Goal: Information Seeking & Learning: Understand process/instructions

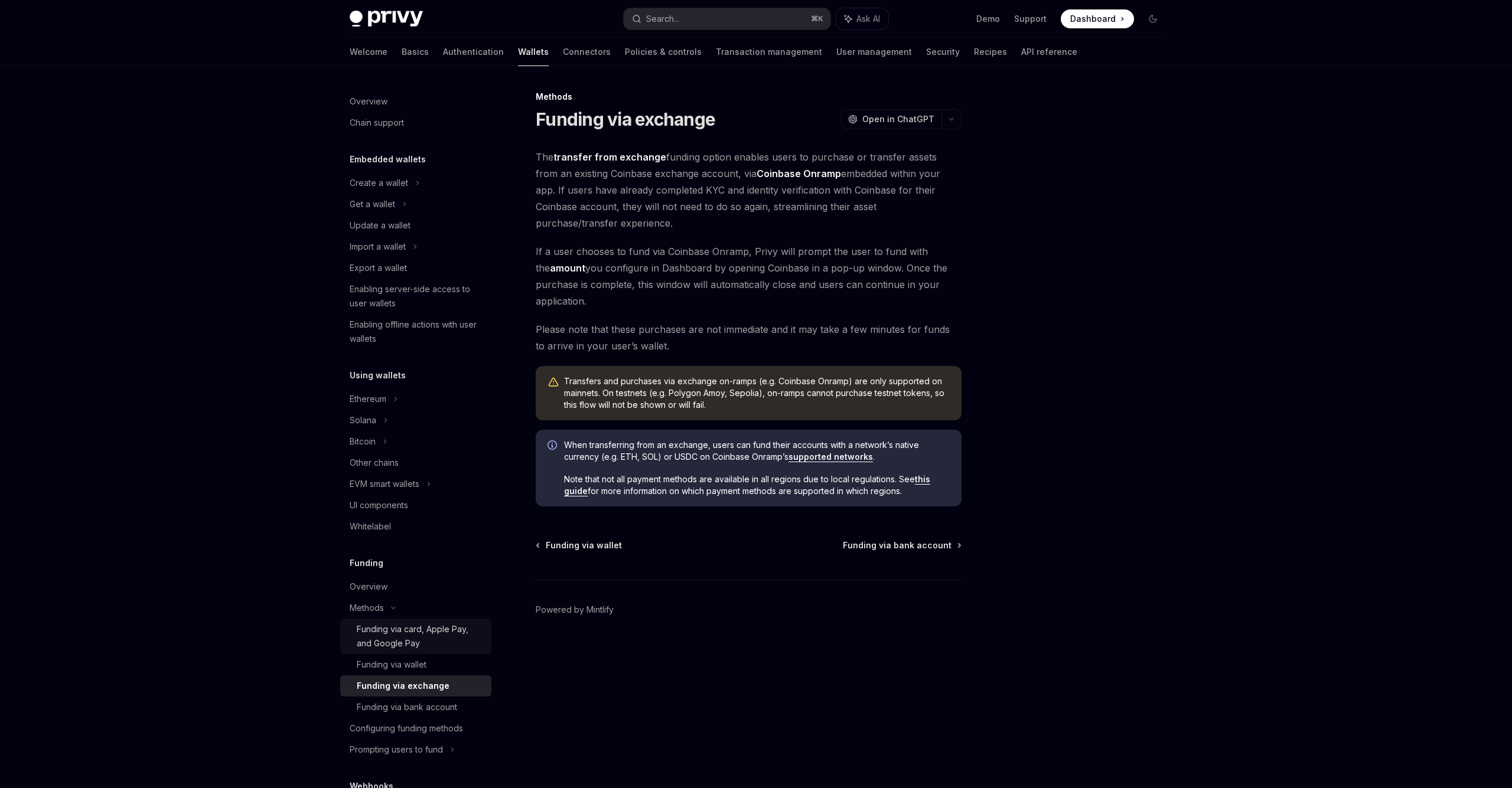
click at [436, 648] on div "Funding via card, Apple Pay, and Google Pay" at bounding box center [420, 636] width 127 height 28
type textarea "*"
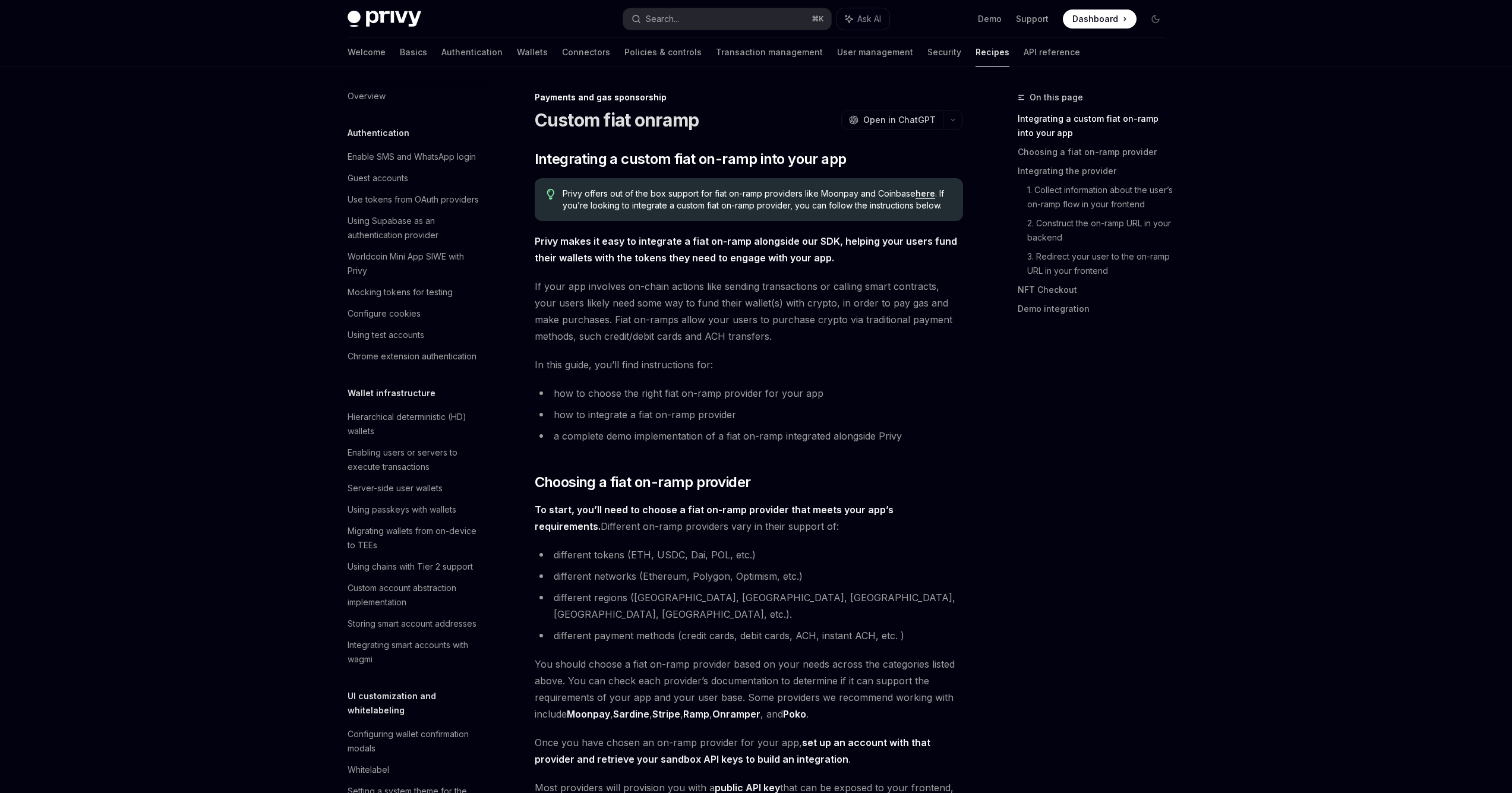
scroll to position [807, 0]
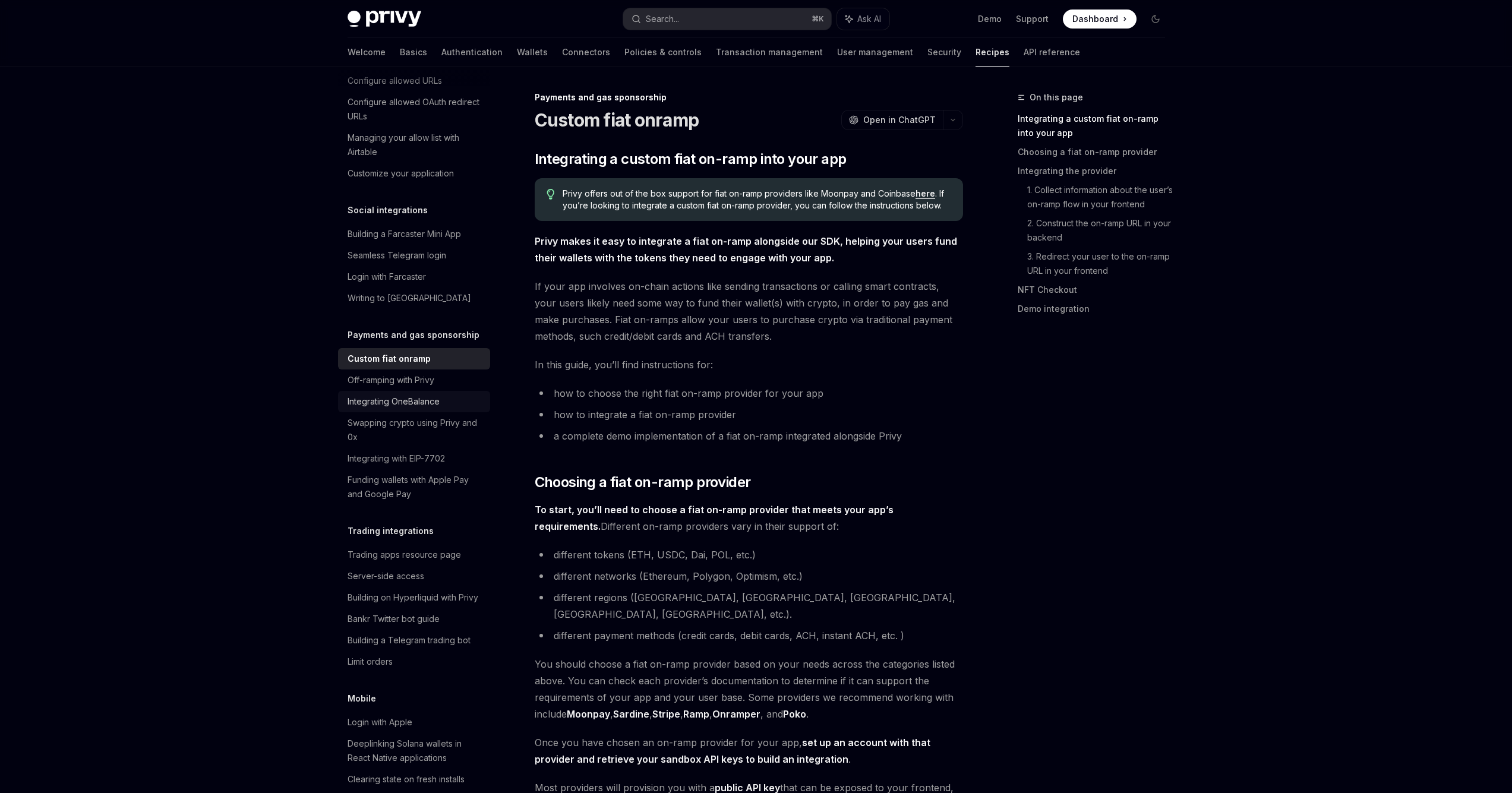
click at [428, 409] on div "Integrating OneBalance" at bounding box center [393, 401] width 92 height 14
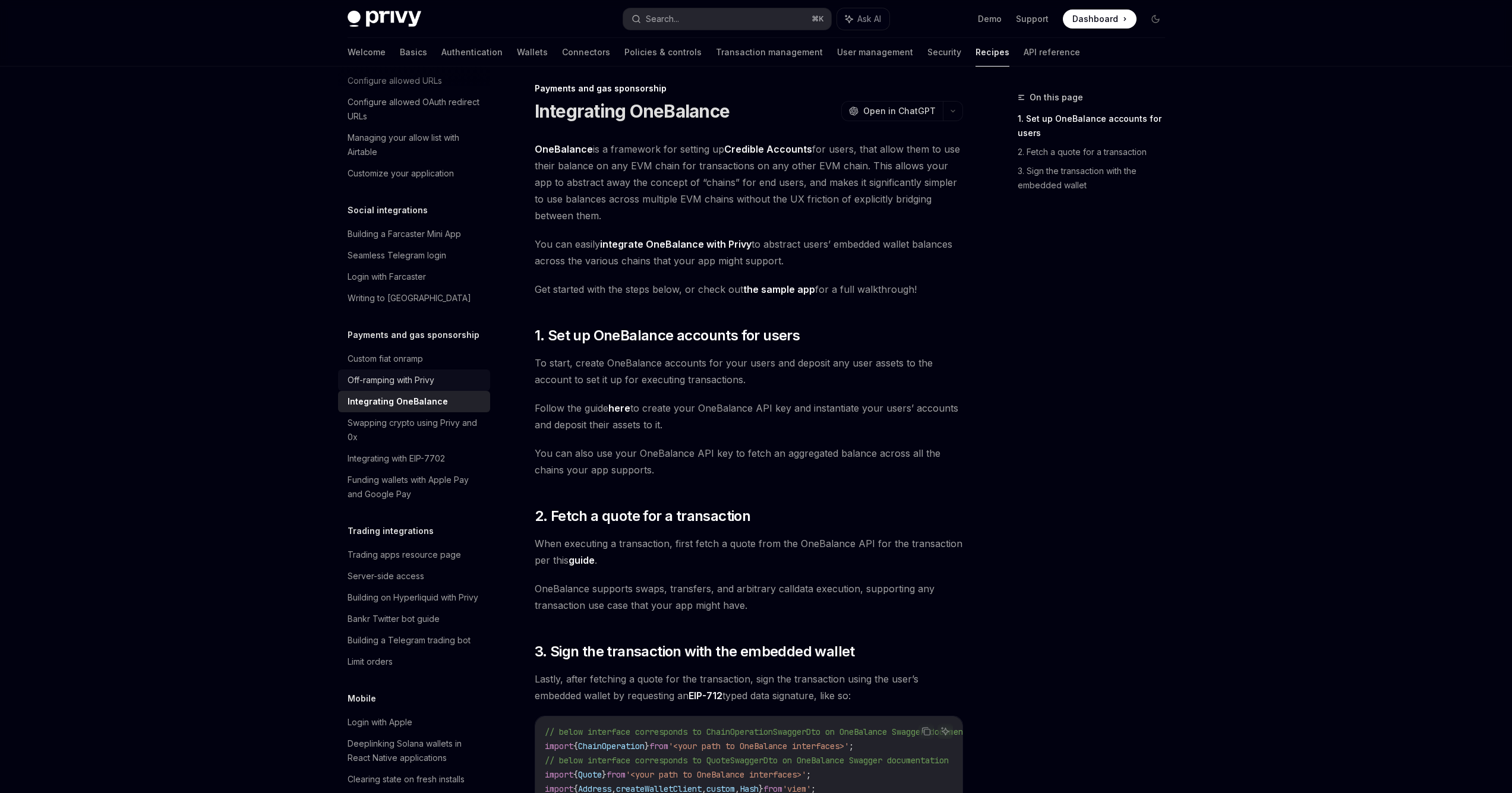
scroll to position [804, 0]
click at [441, 368] on div "Custom fiat onramp" at bounding box center [415, 361] width 135 height 14
type textarea "*"
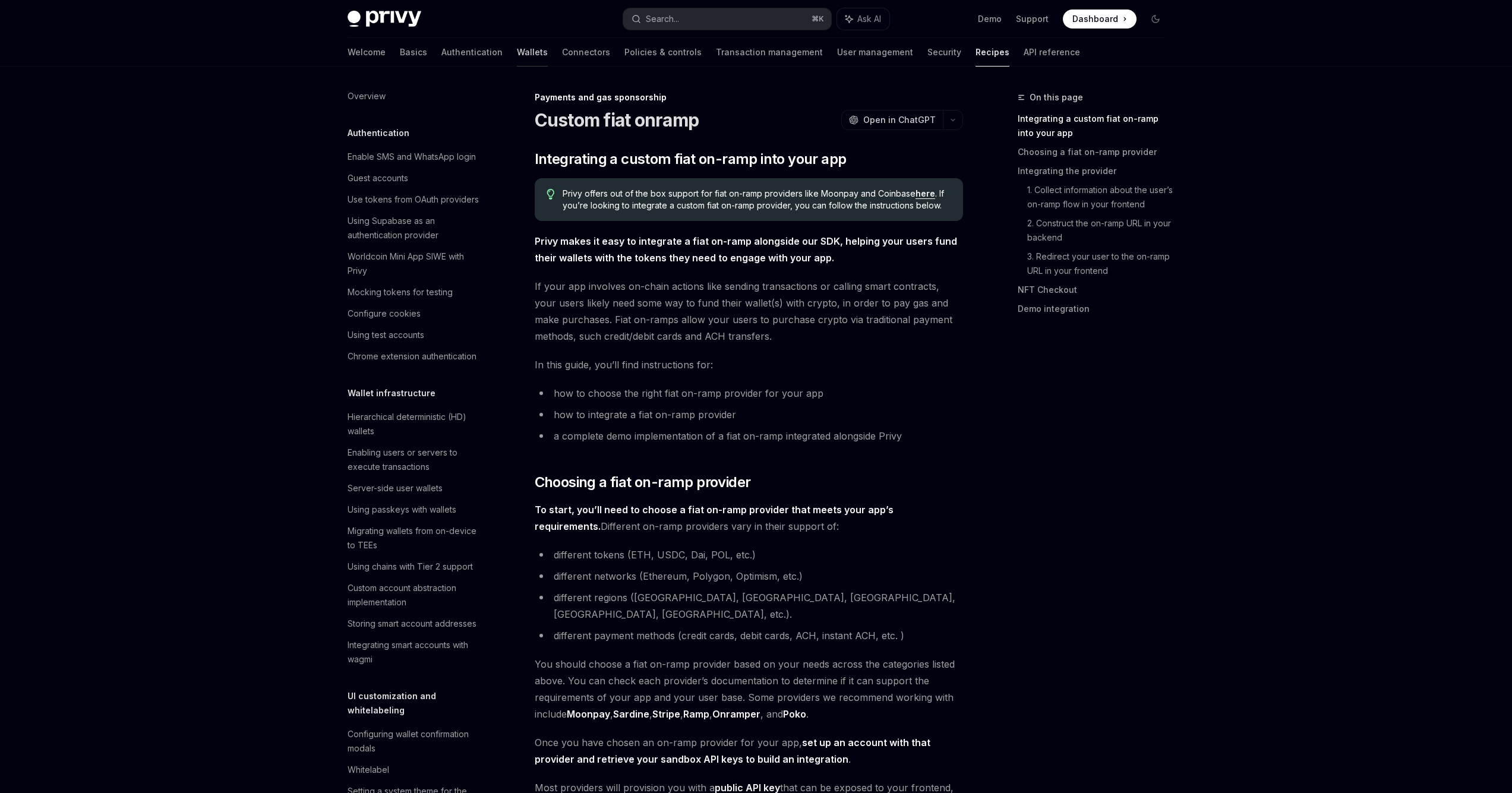
click at [517, 51] on link "Wallets" at bounding box center [532, 52] width 31 height 29
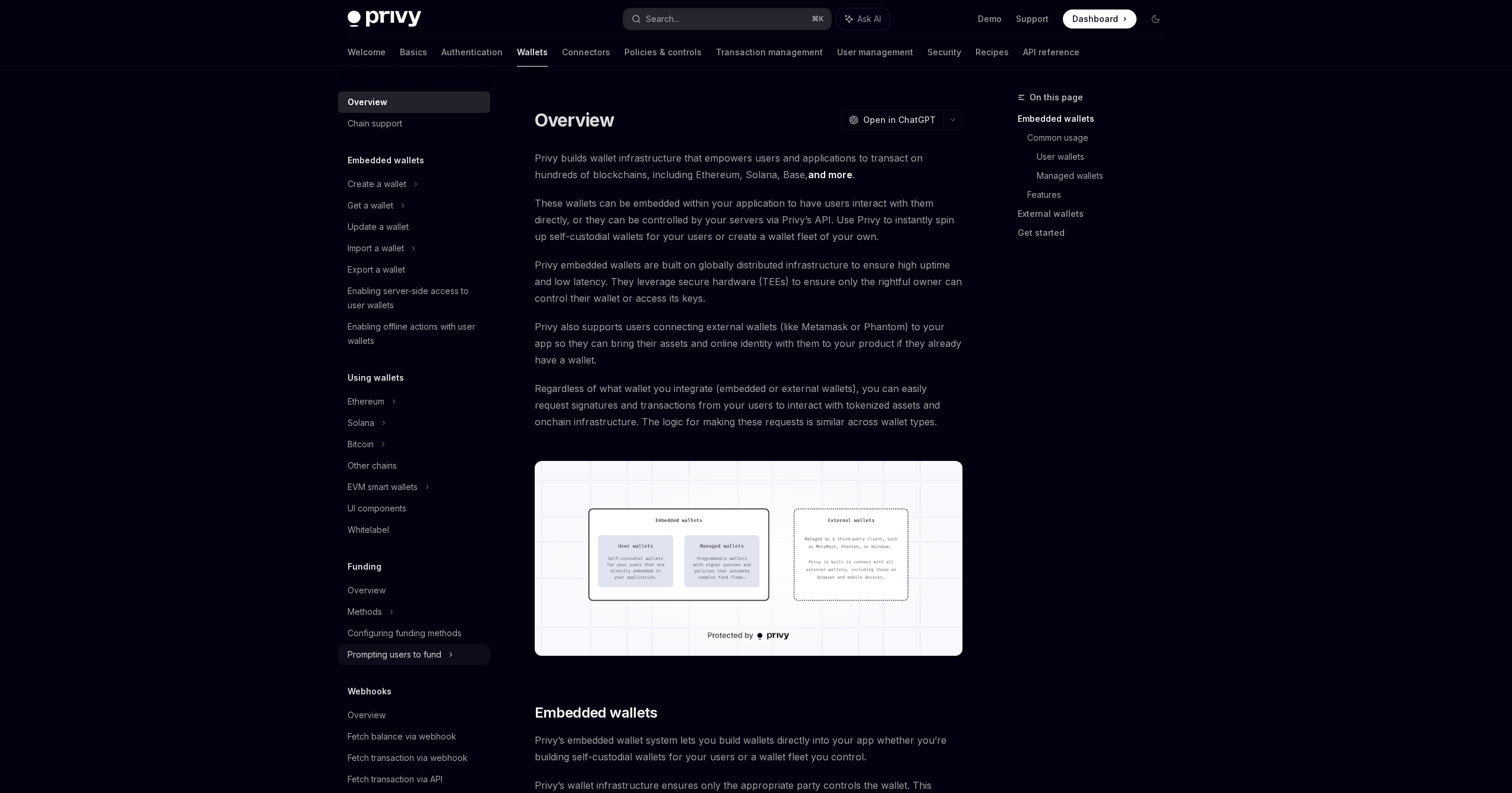
click at [404, 255] on div "Prompting users to fund" at bounding box center [375, 248] width 56 height 14
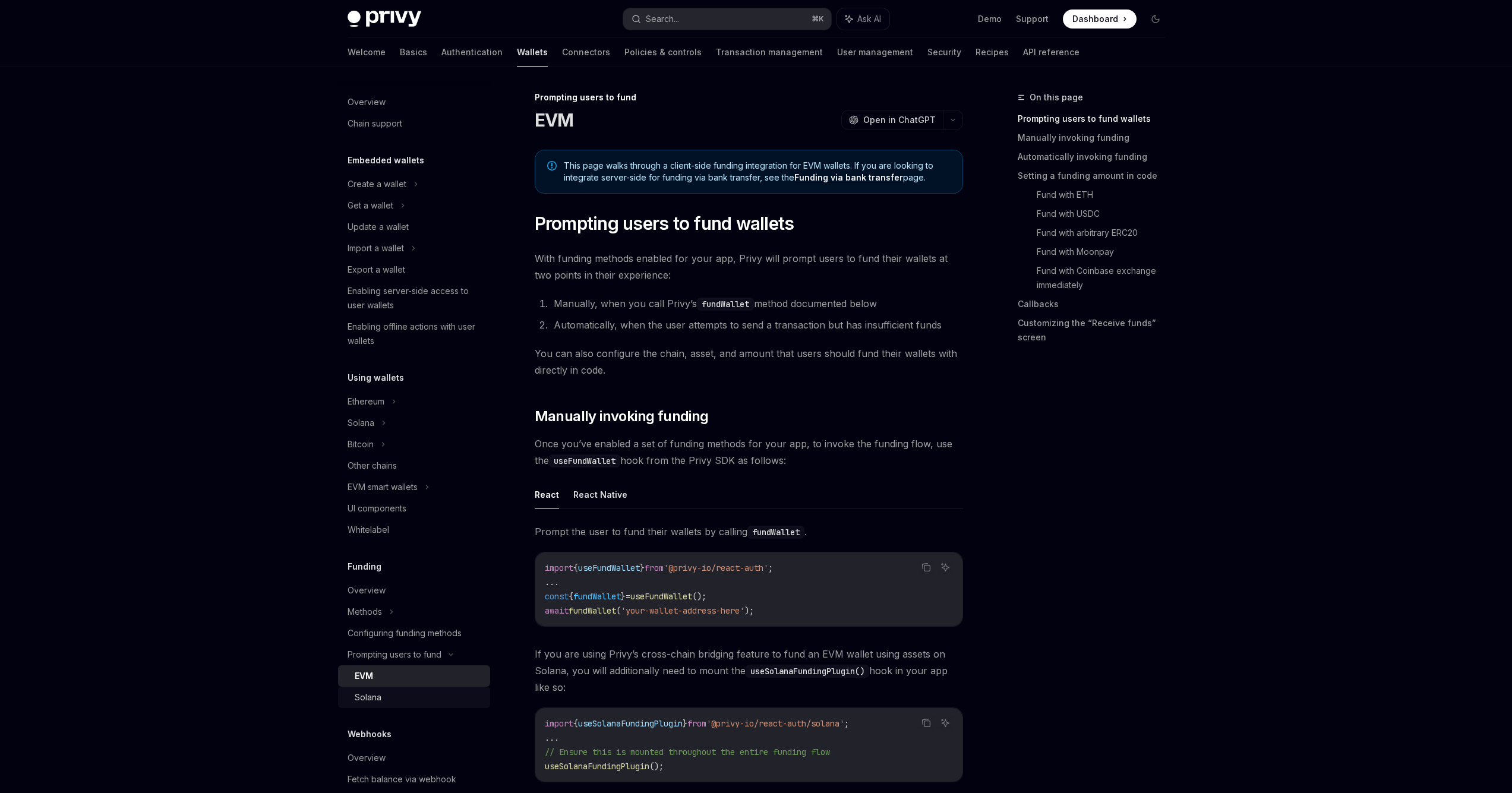
click at [408, 698] on div "Solana" at bounding box center [419, 697] width 128 height 14
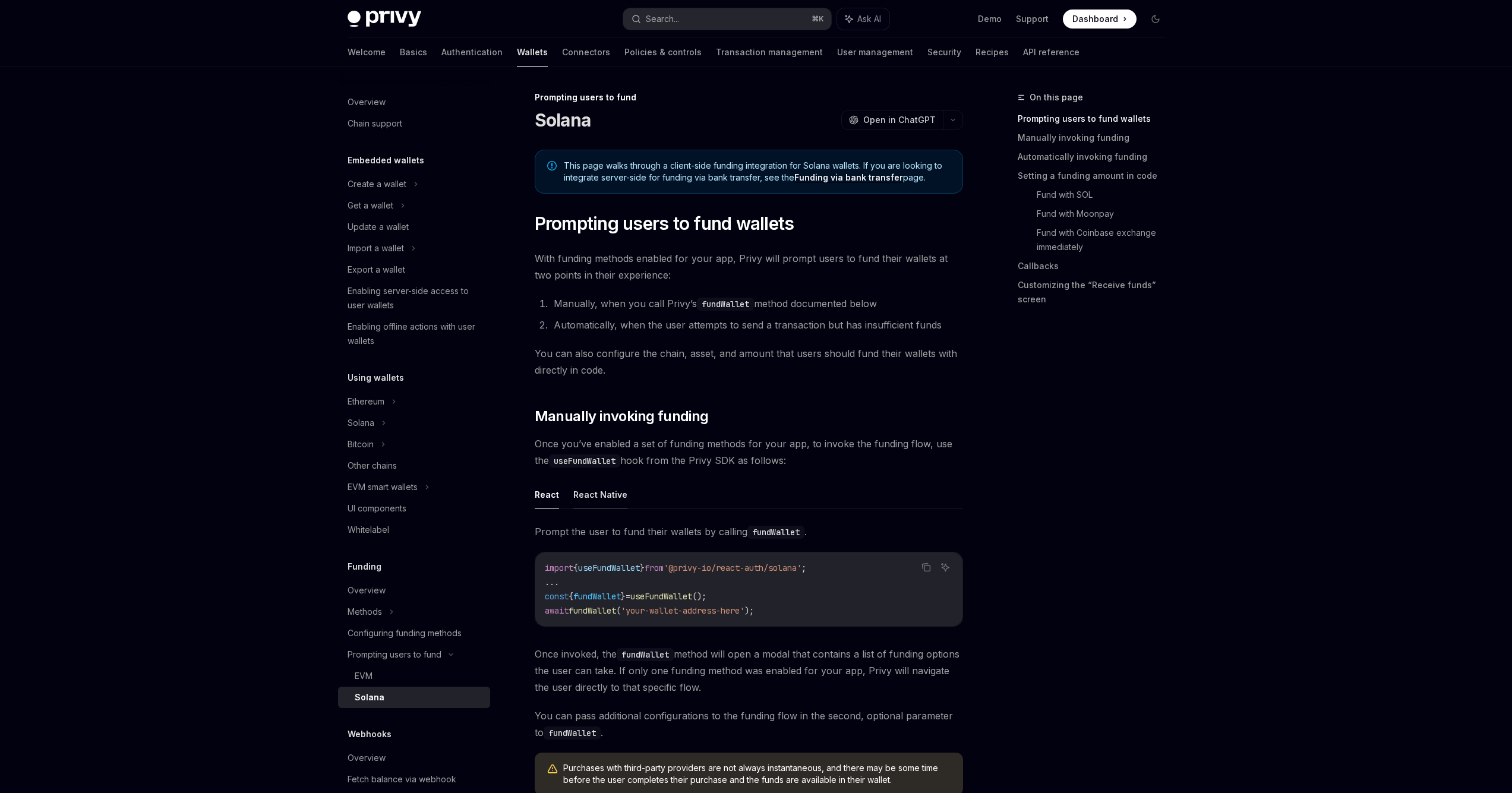
click at [577, 499] on button "React Native" at bounding box center [601, 494] width 54 height 28
type textarea "*"
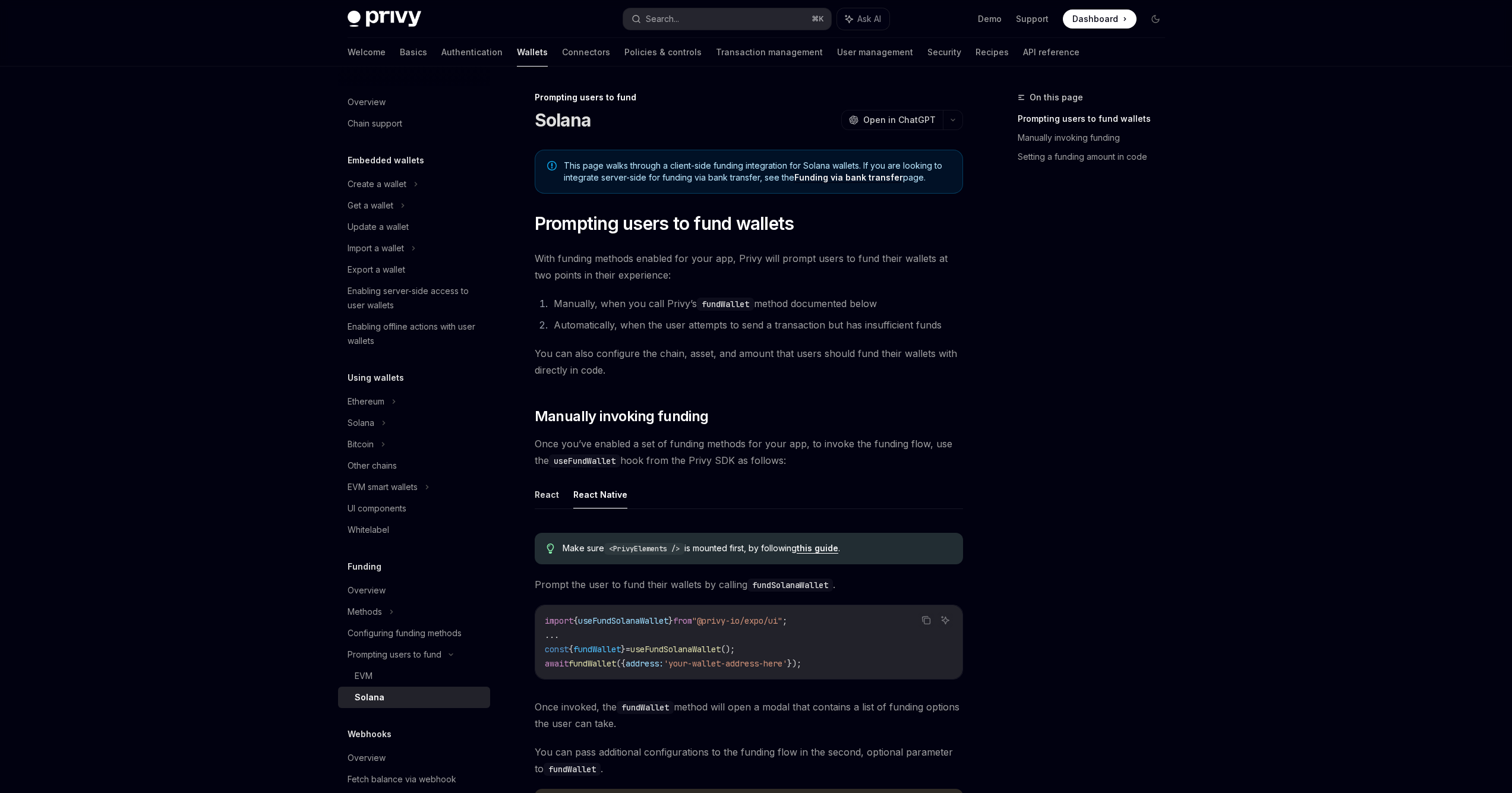
drag, startPoint x: 838, startPoint y: 552, endPoint x: 1189, endPoint y: 503, distance: 354.4
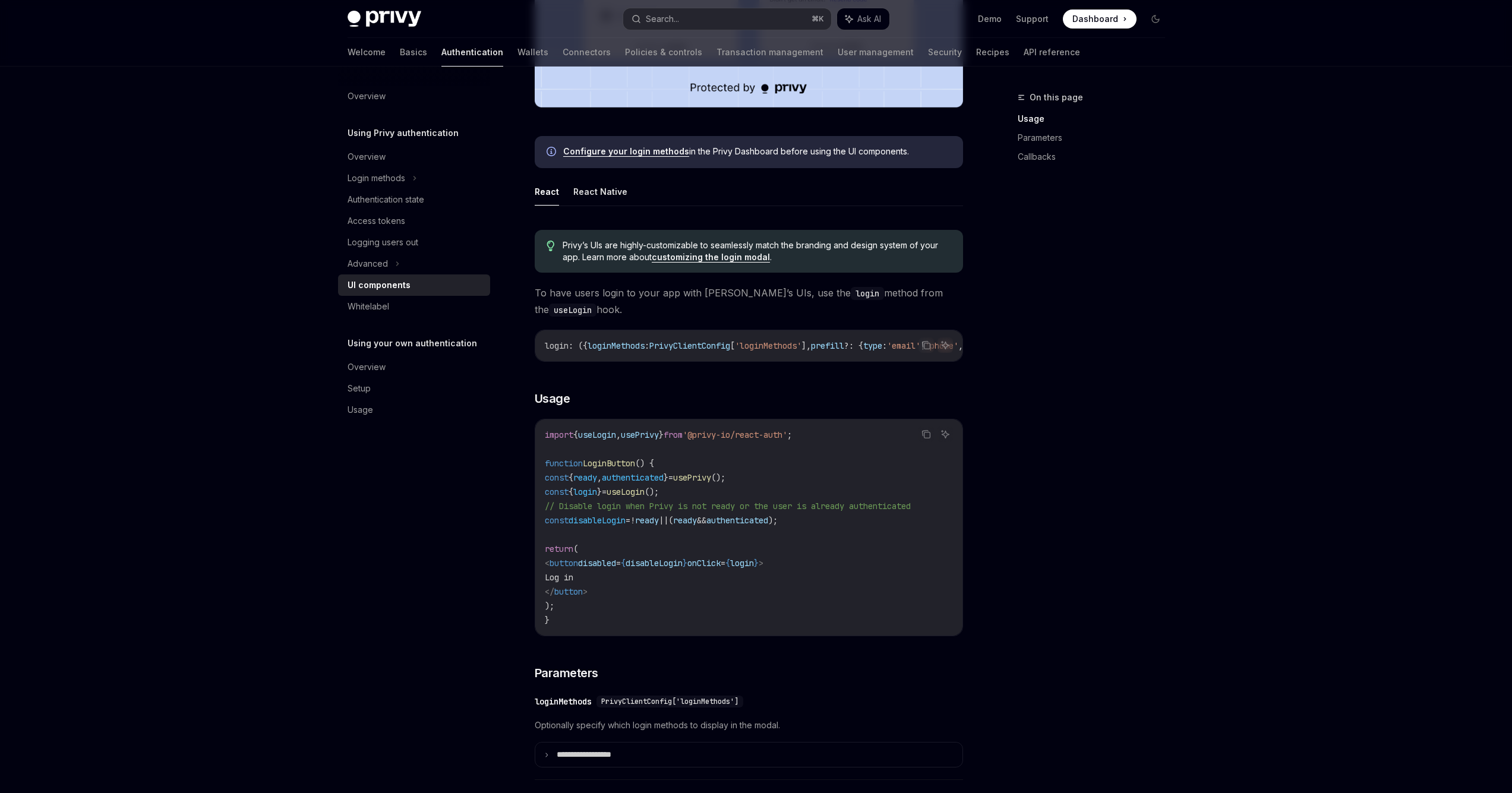
scroll to position [500, 0]
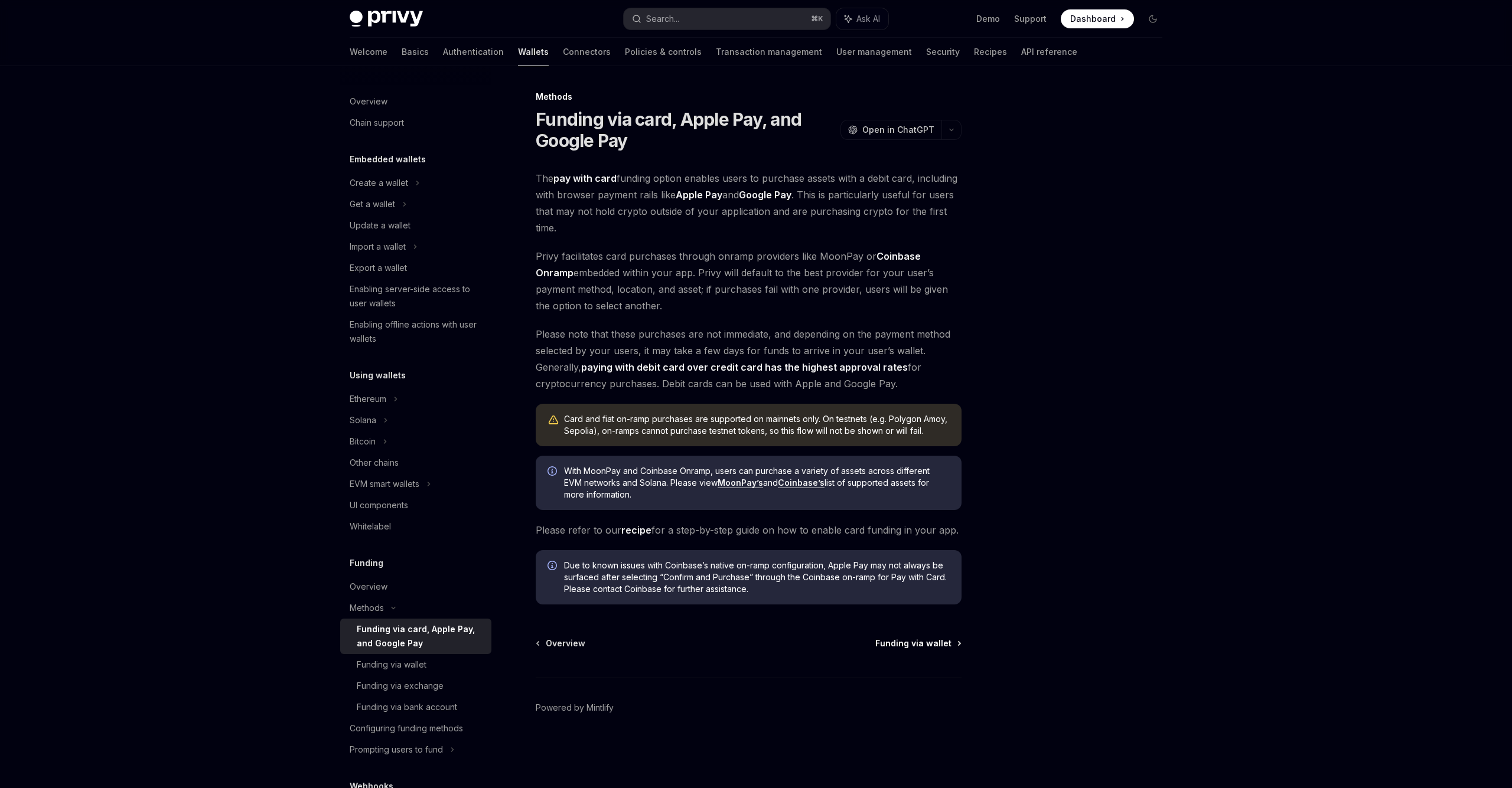
click at [922, 643] on span "Funding via wallet" at bounding box center [913, 643] width 76 height 12
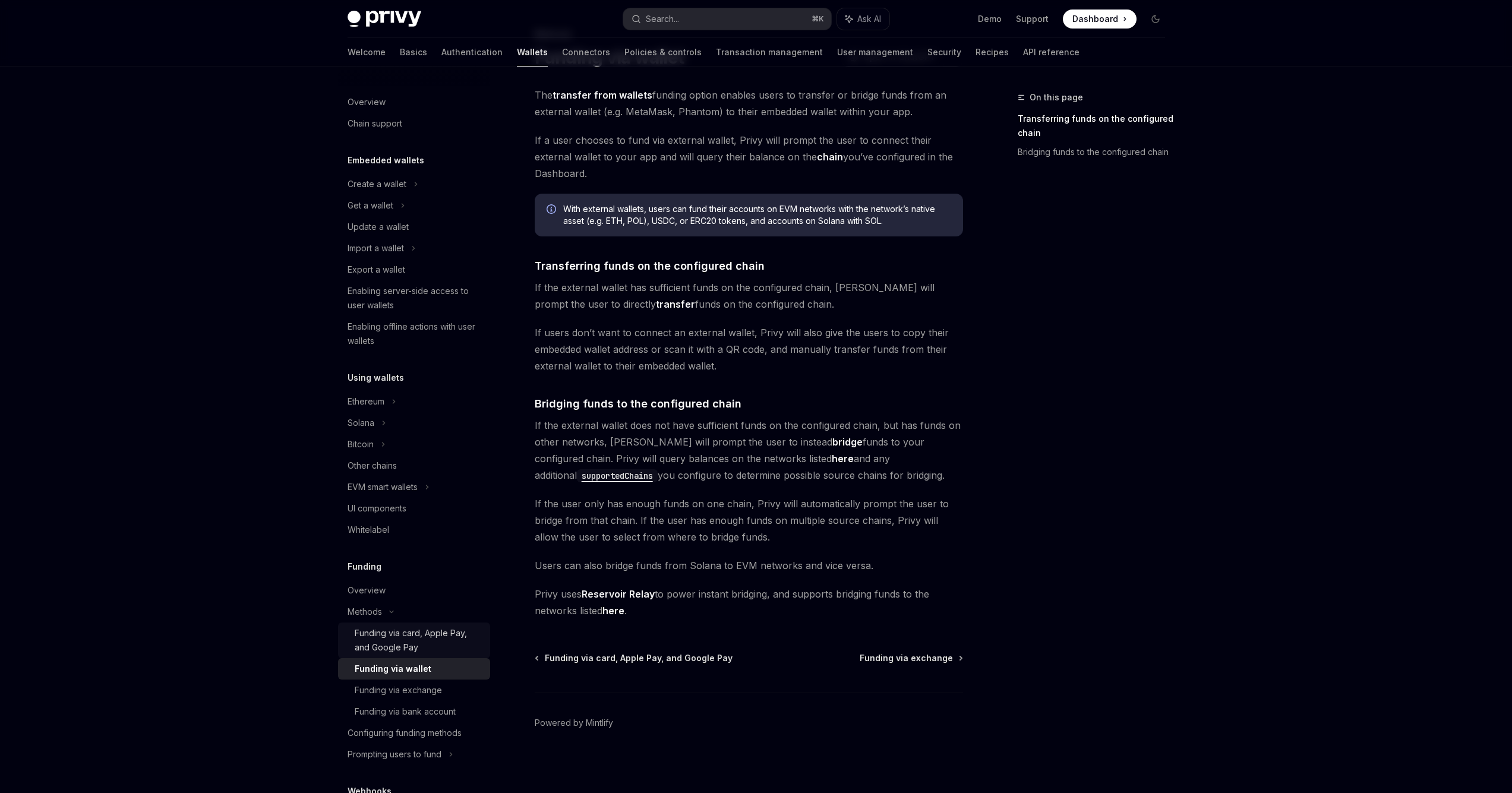
click at [436, 643] on div "Funding via card, Apple Pay, and Google Pay" at bounding box center [419, 640] width 128 height 29
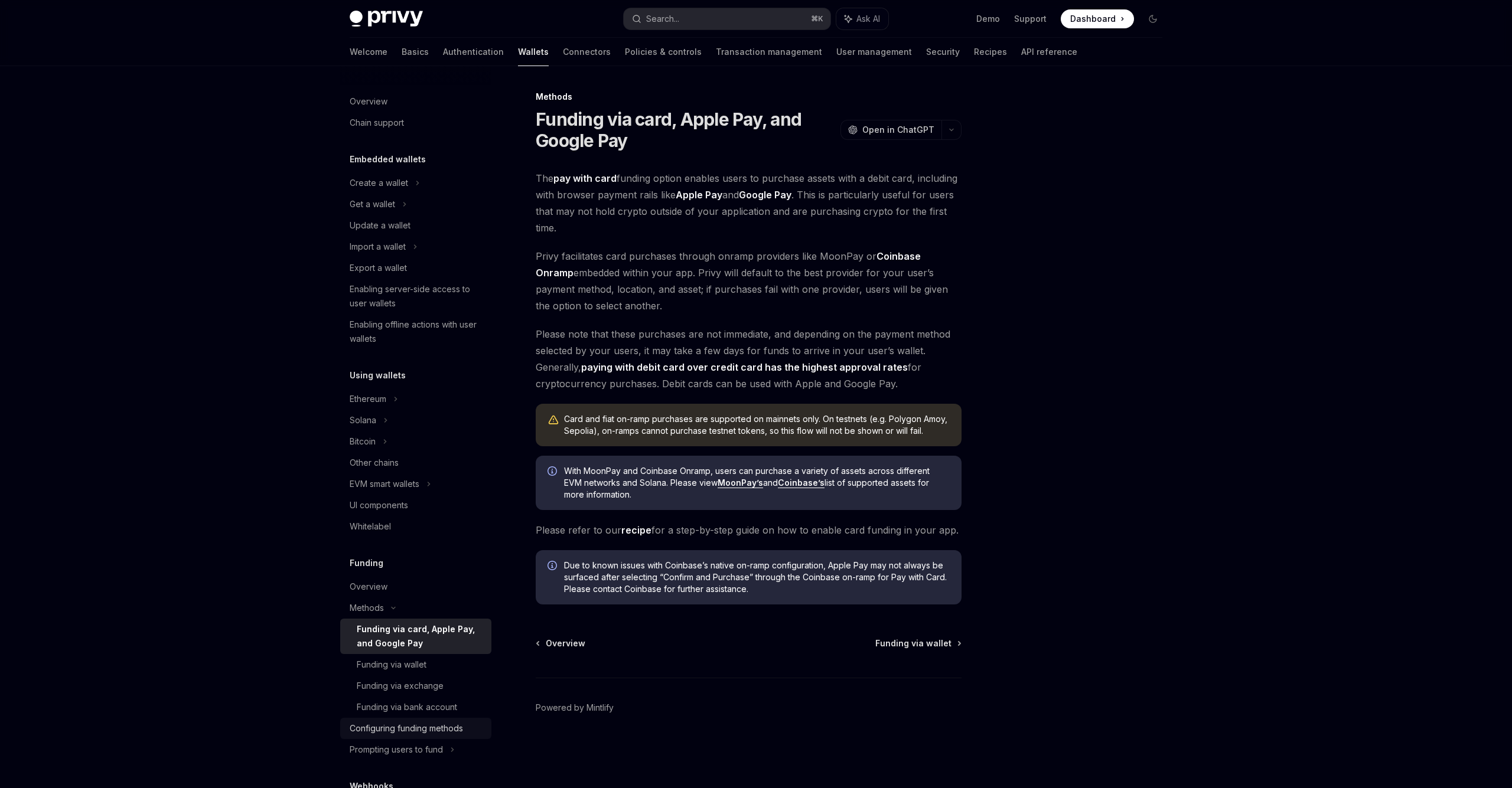
click at [449, 730] on div "Configuring funding methods" at bounding box center [406, 728] width 114 height 14
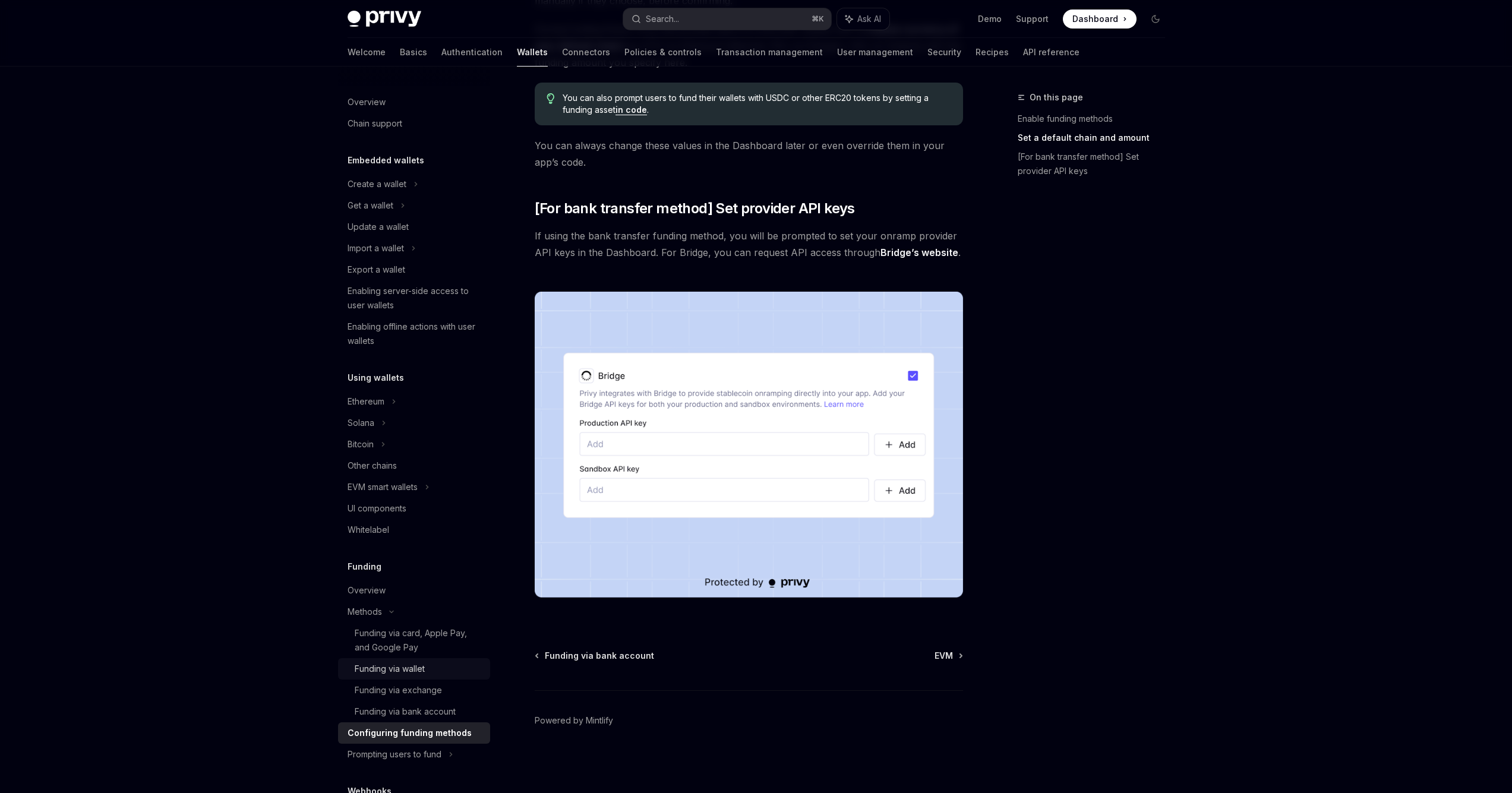
scroll to position [16, 0]
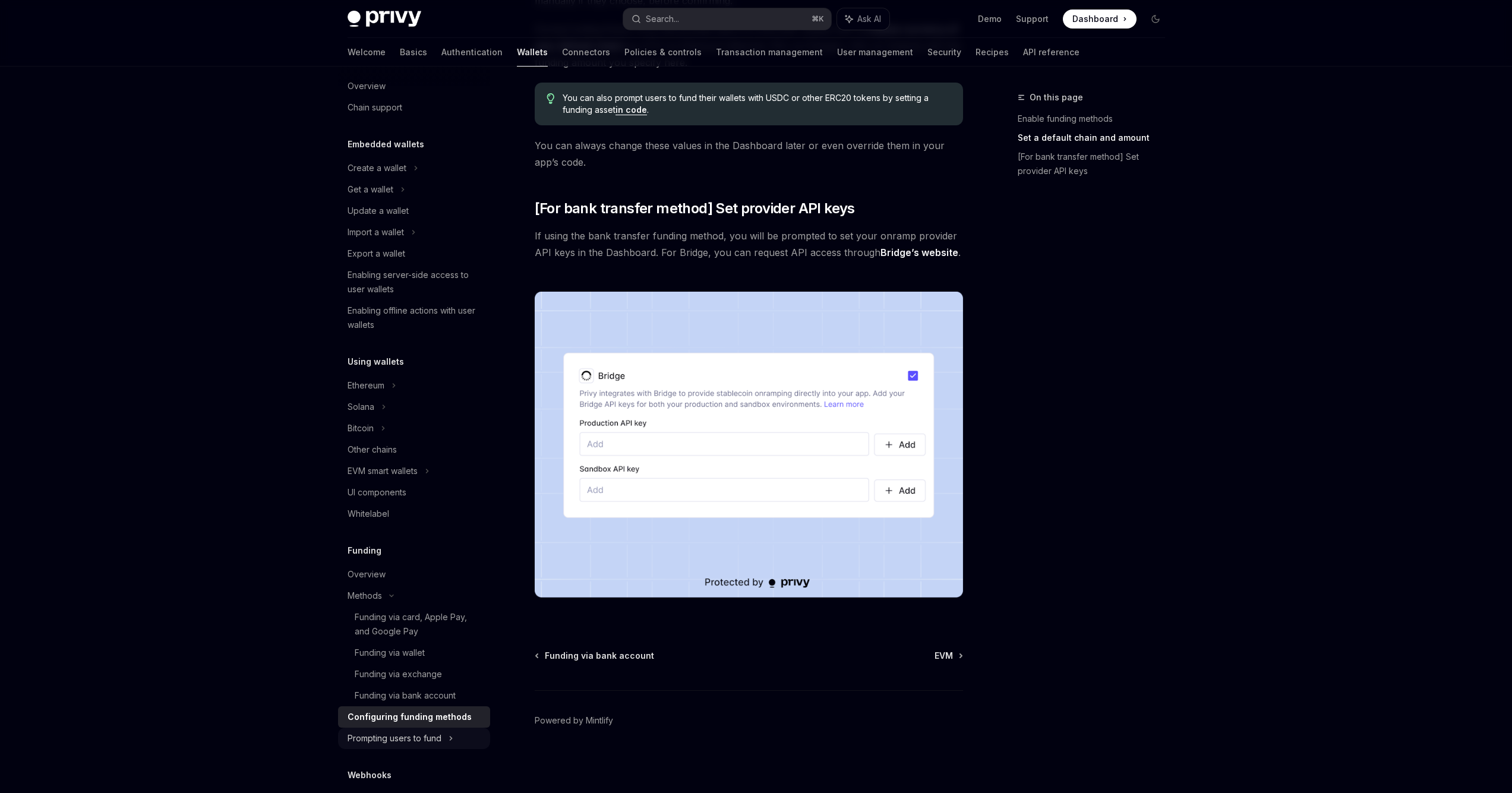
click at [404, 239] on div "Prompting users to fund" at bounding box center [375, 232] width 56 height 14
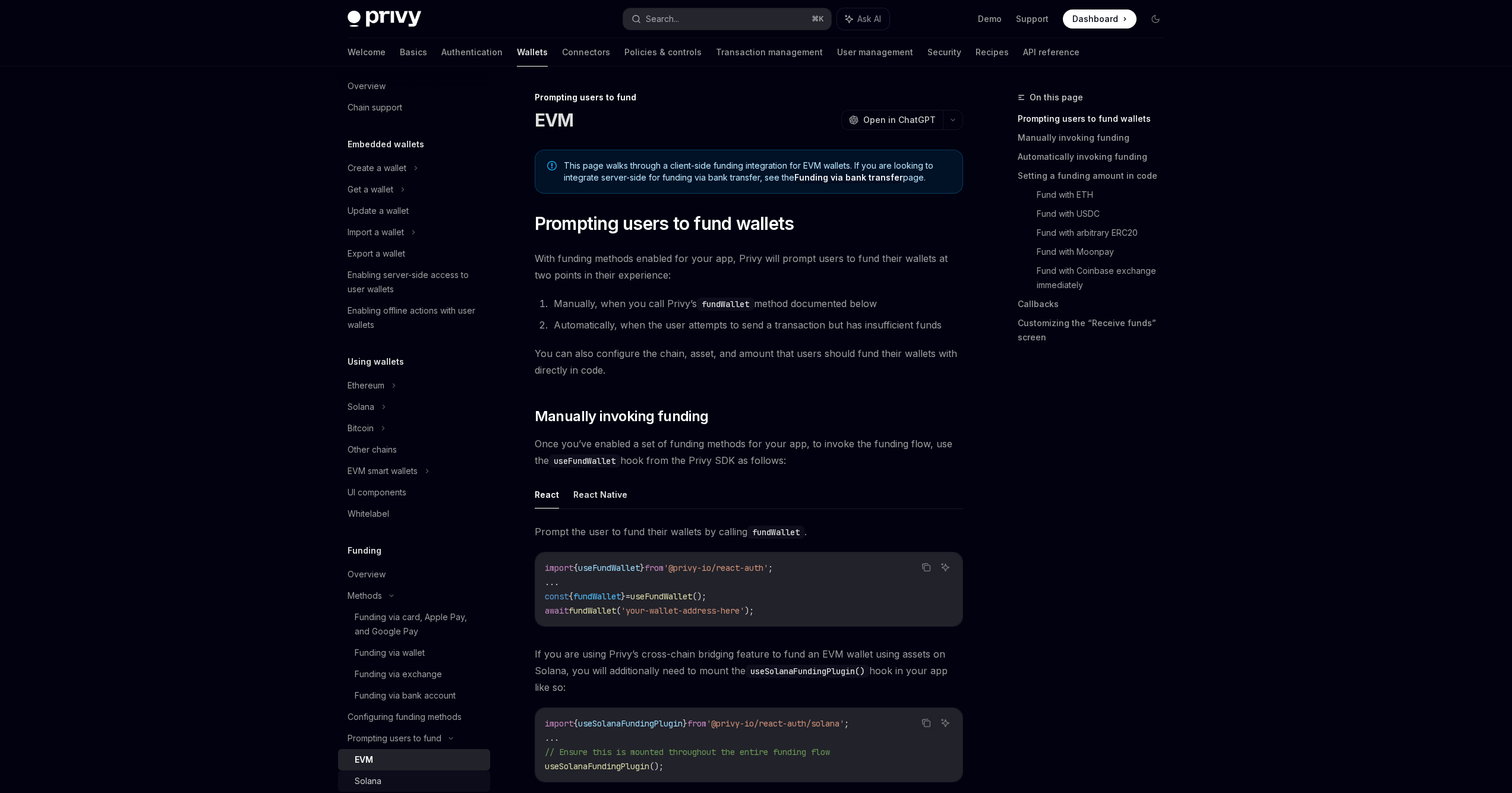
click at [423, 779] on div "Solana" at bounding box center [419, 781] width 128 height 14
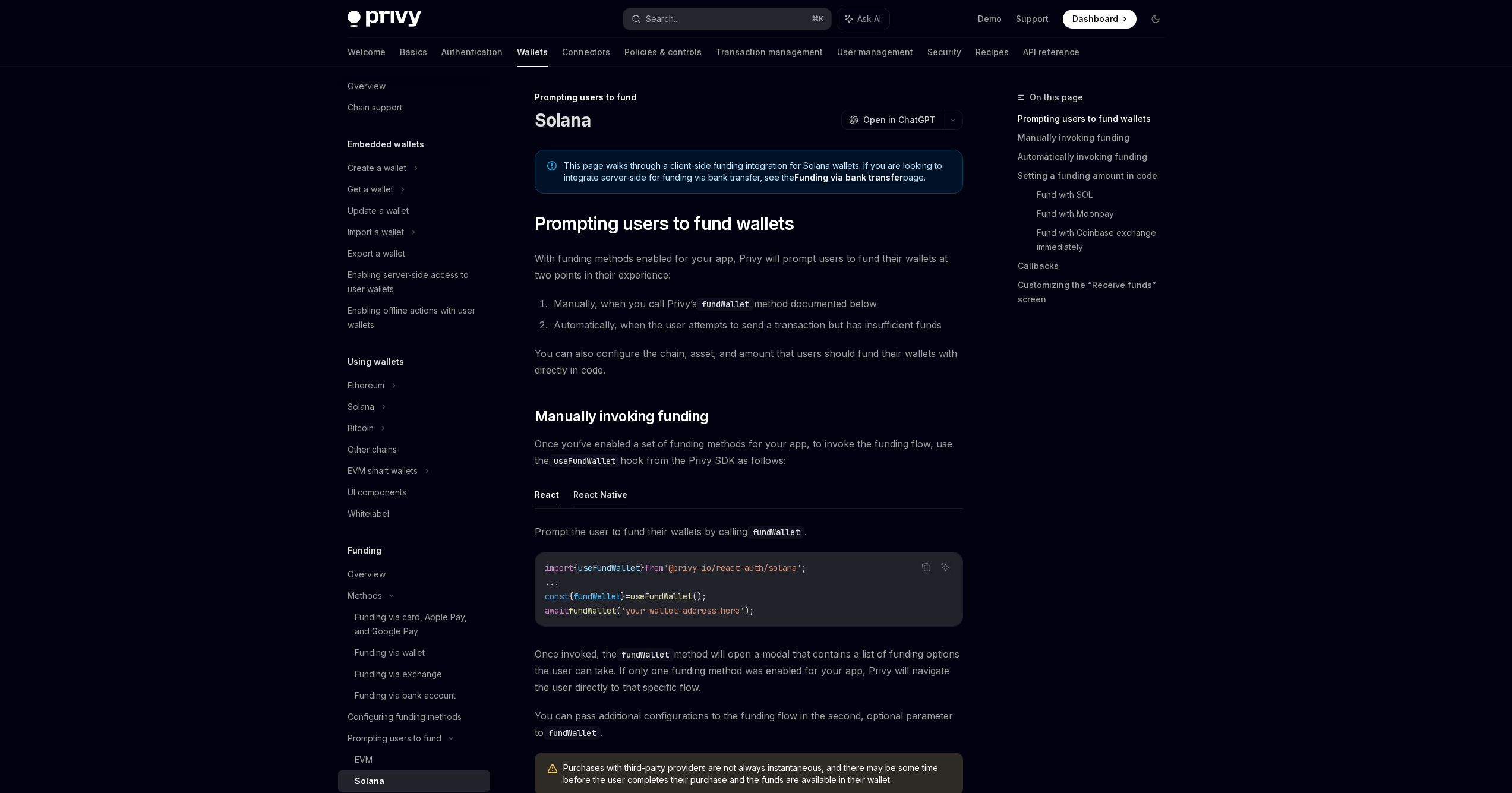
click at [602, 495] on button "React Native" at bounding box center [601, 494] width 54 height 28
type textarea "*"
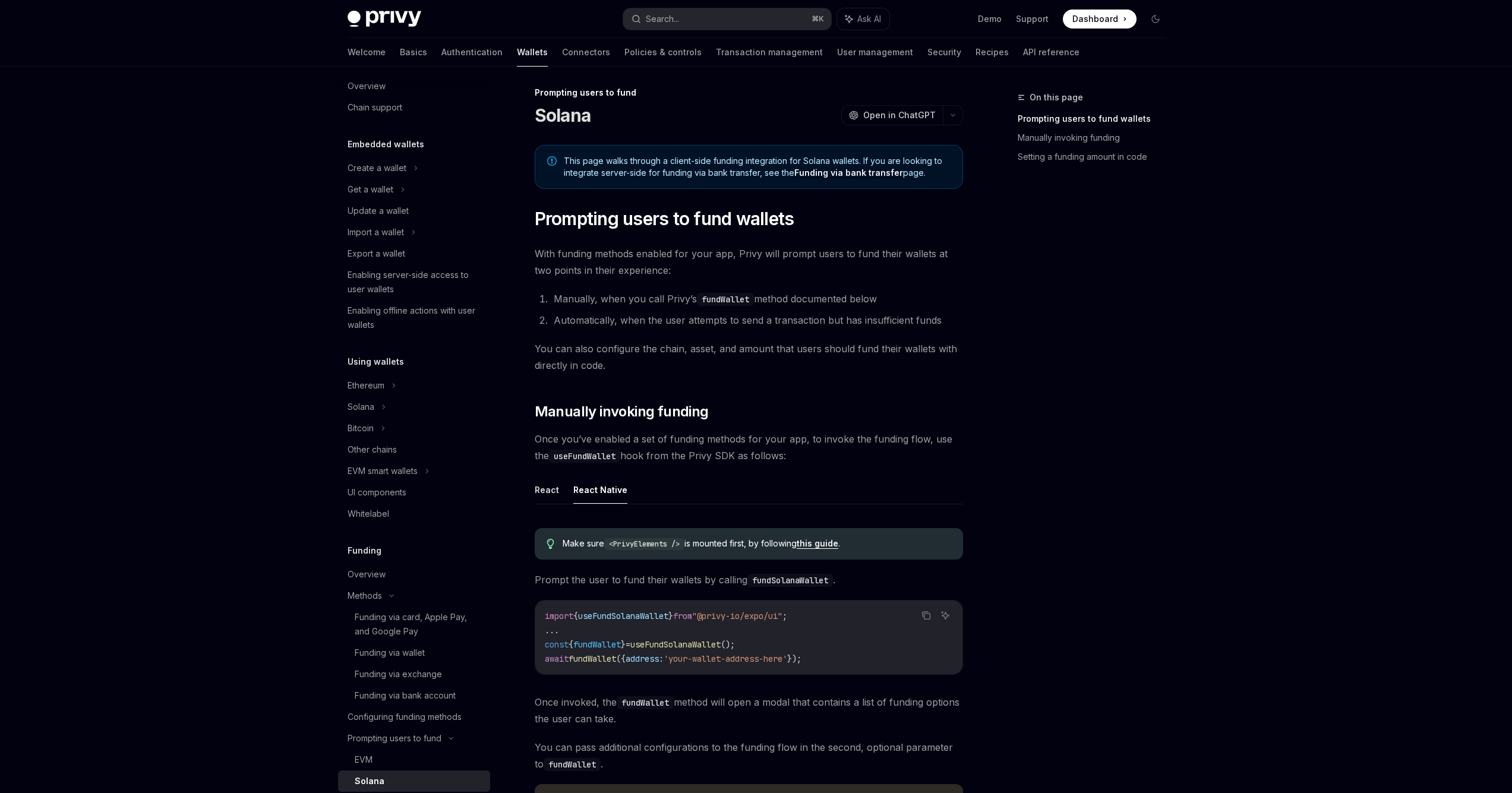
scroll to position [7, 0]
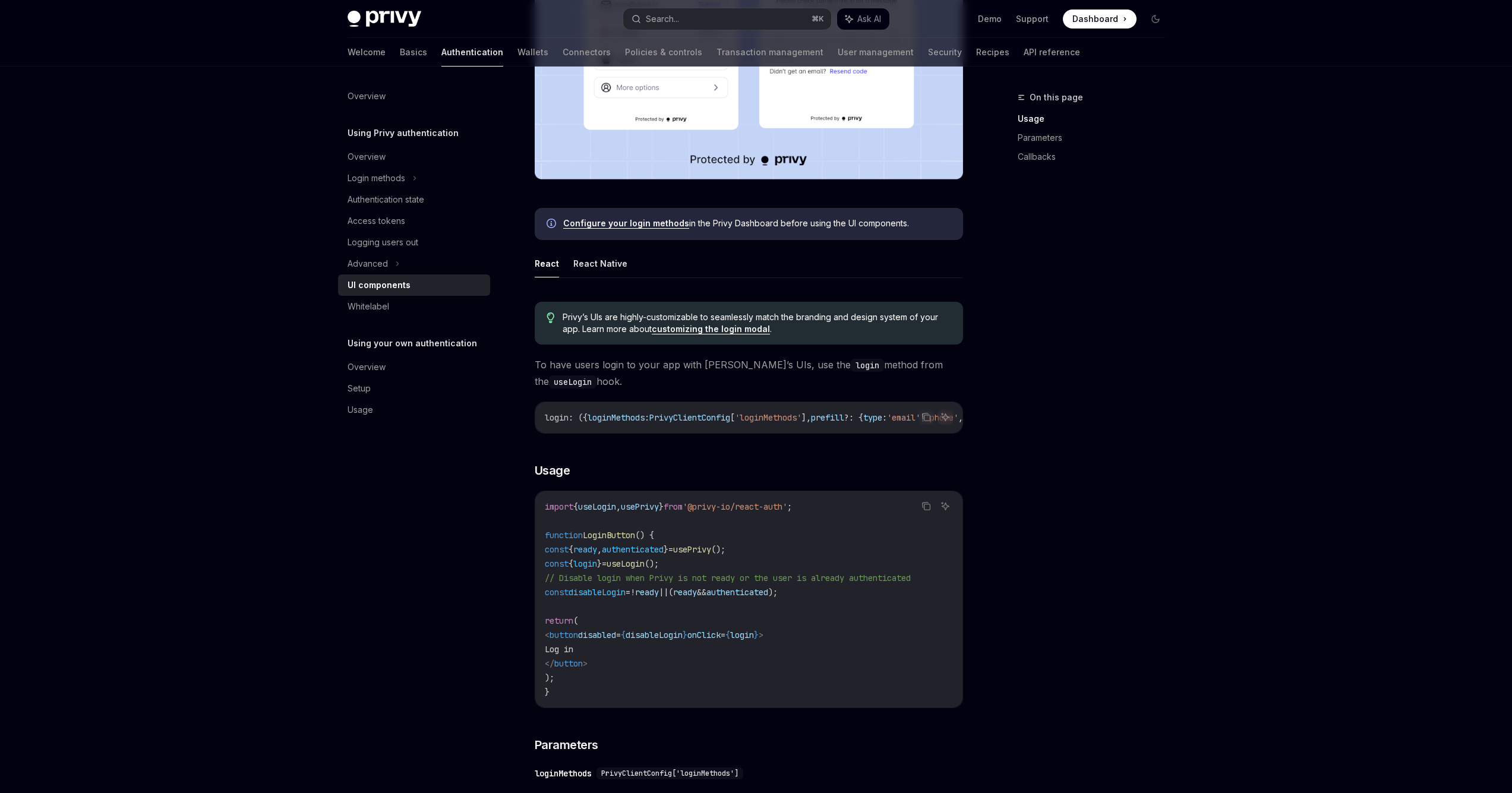
scroll to position [428, 0]
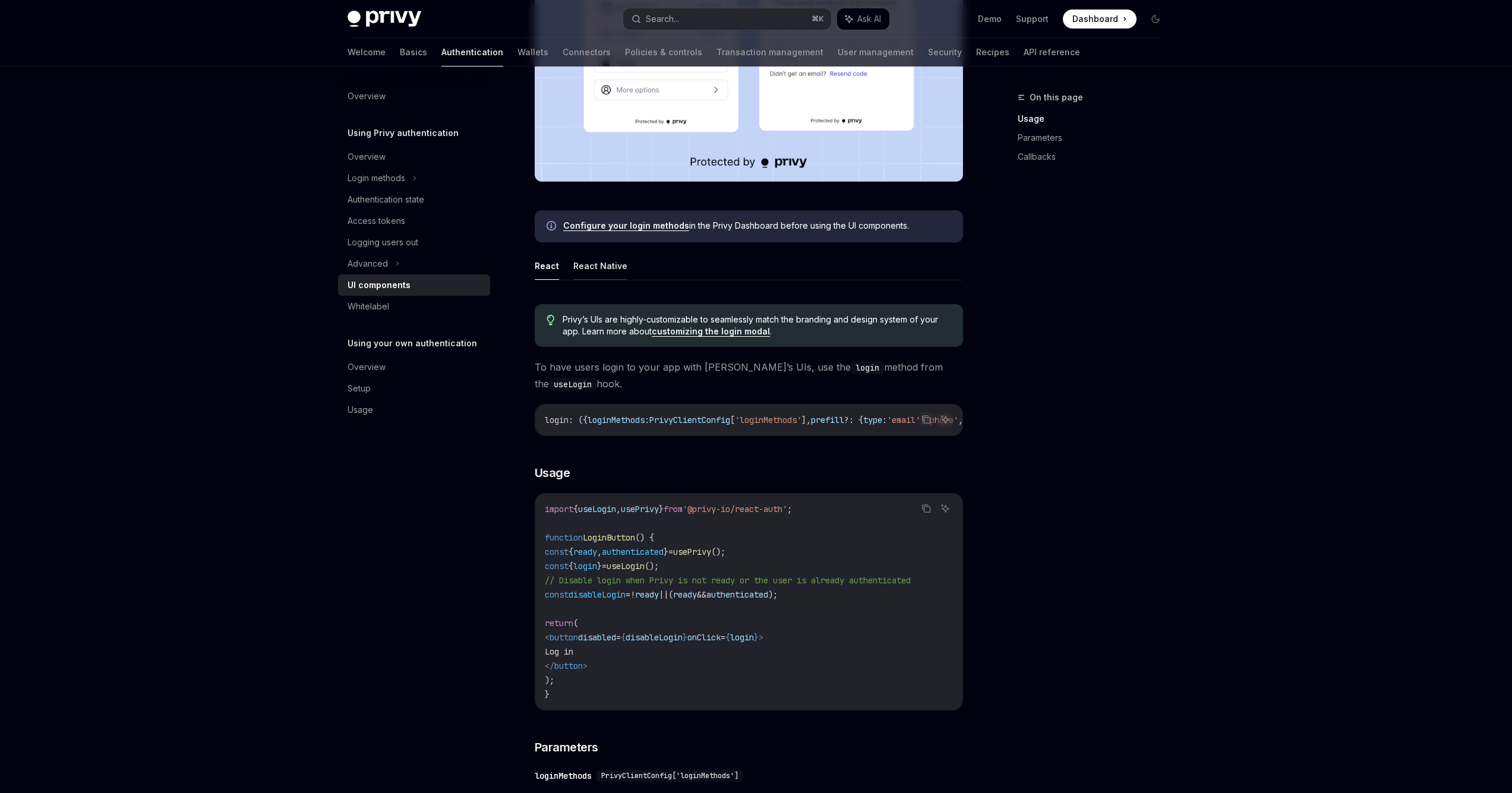
click at [595, 260] on button "React Native" at bounding box center [601, 266] width 54 height 28
type textarea "*"
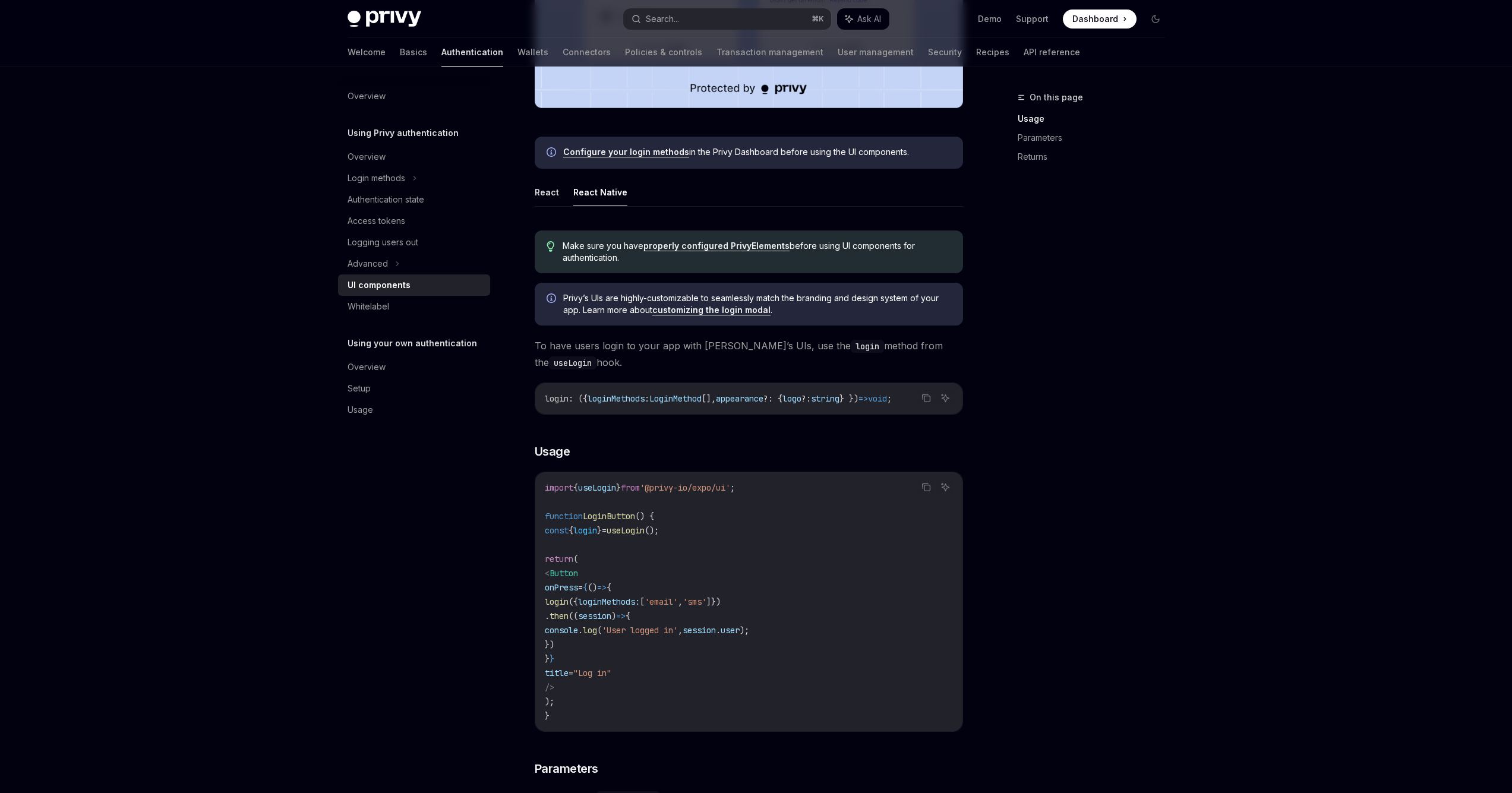
scroll to position [499, 0]
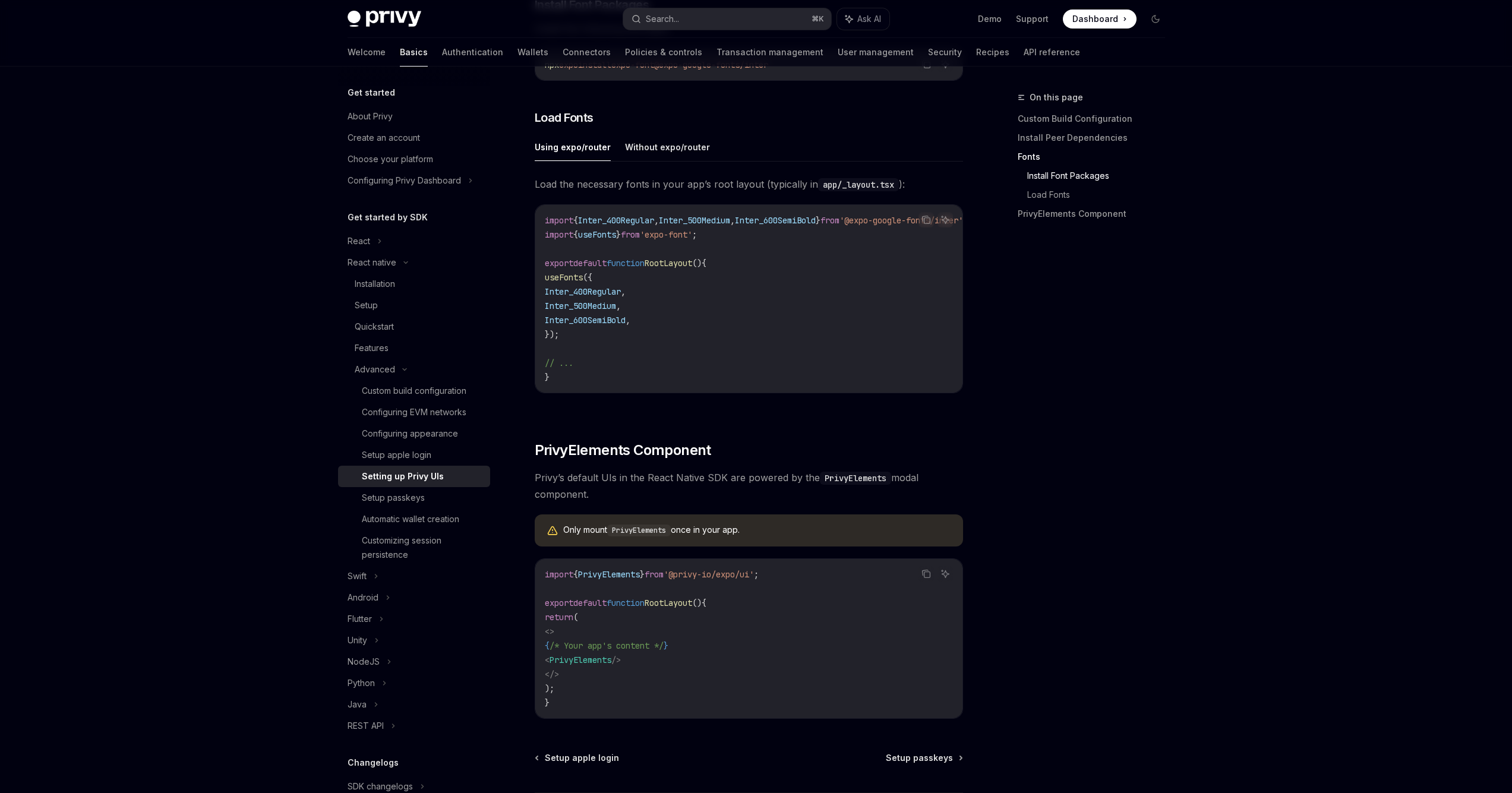
scroll to position [441, 0]
